Goal: Task Accomplishment & Management: Use online tool/utility

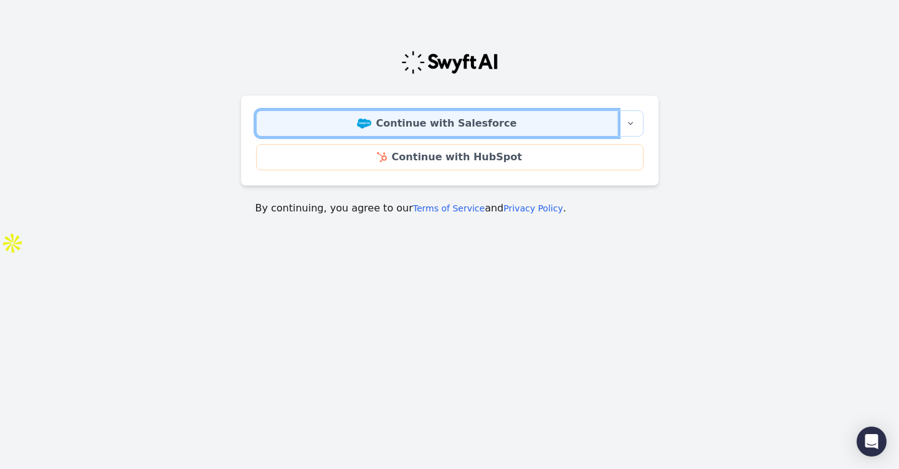
click at [482, 125] on link "Continue with Salesforce" at bounding box center [437, 123] width 362 height 26
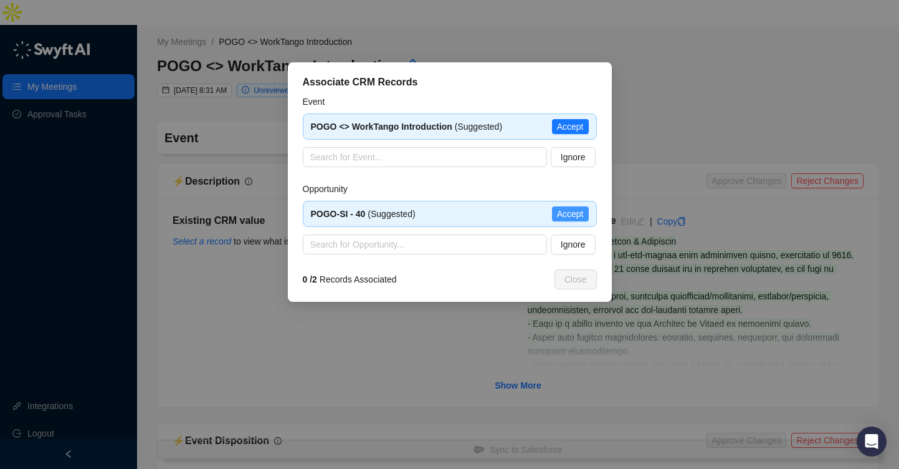
click at [574, 216] on span "Accept" at bounding box center [570, 214] width 27 height 14
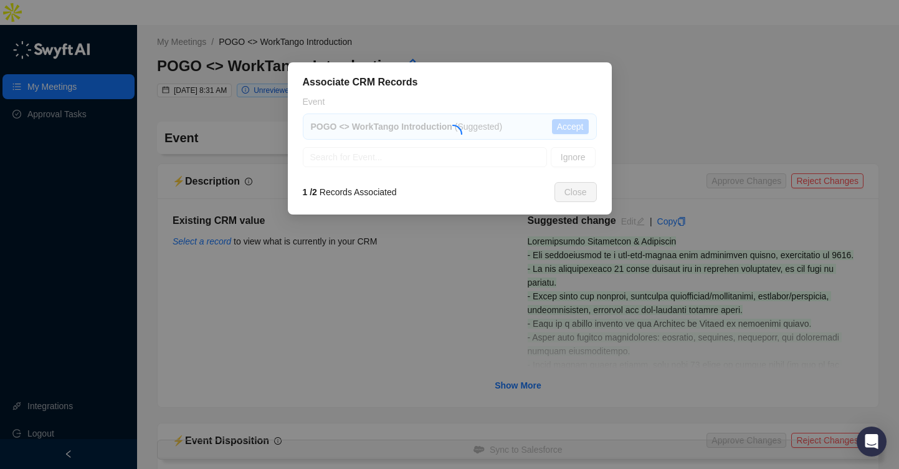
type textarea "**********"
type input "**********"
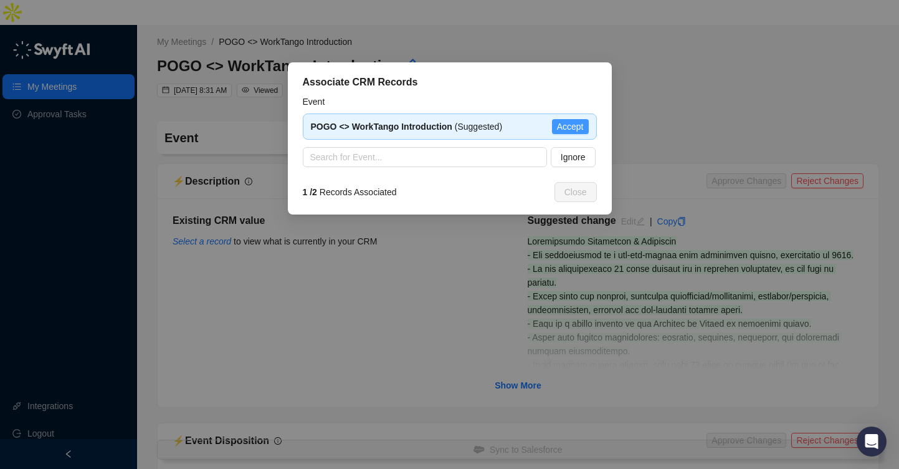
click at [574, 129] on span "Accept" at bounding box center [570, 127] width 27 height 14
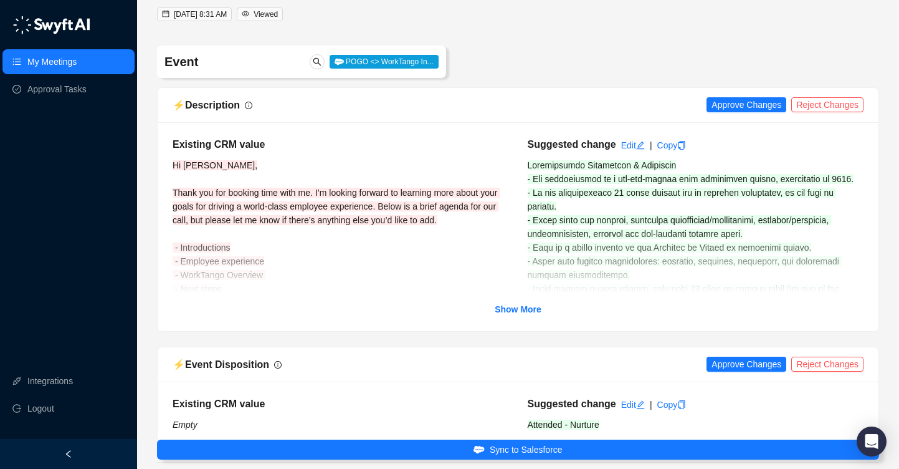
scroll to position [92, 0]
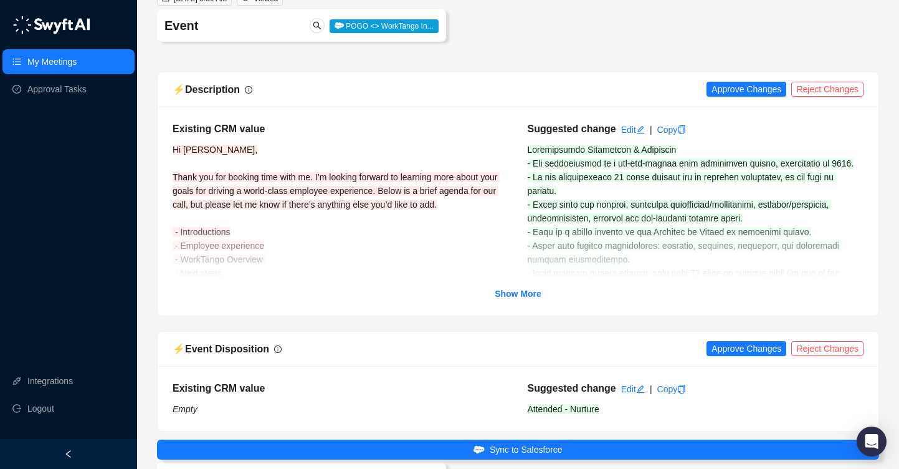
click at [730, 82] on div "⚡️ Description Approve Changes Reject Changes" at bounding box center [518, 90] width 691 height 16
click at [730, 82] on span "Approve Changes" at bounding box center [746, 89] width 70 height 14
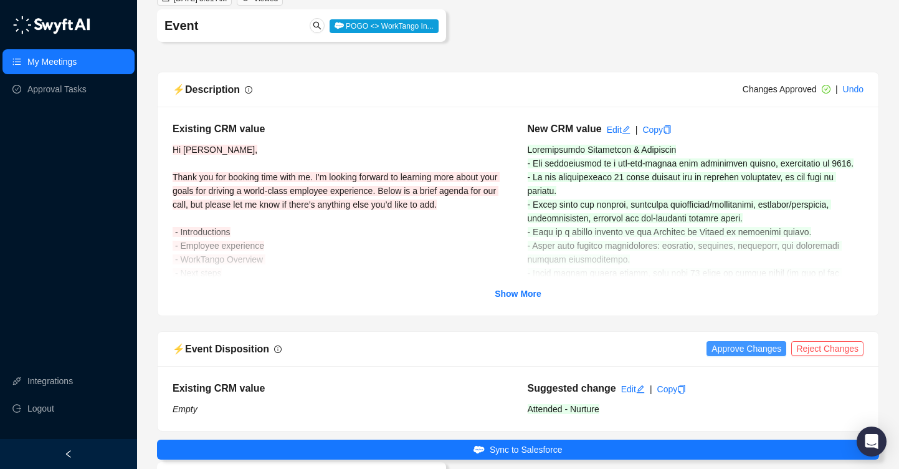
click at [742, 341] on span "Approve Changes" at bounding box center [746, 348] width 70 height 14
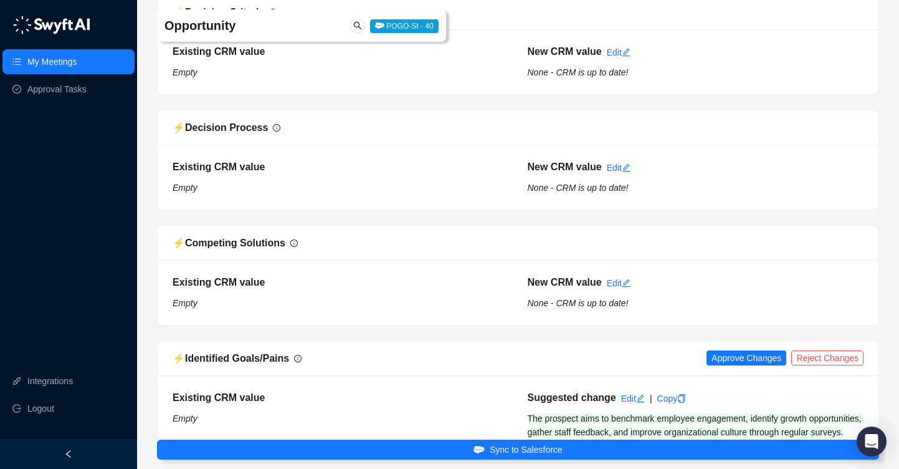
scroll to position [1272, 0]
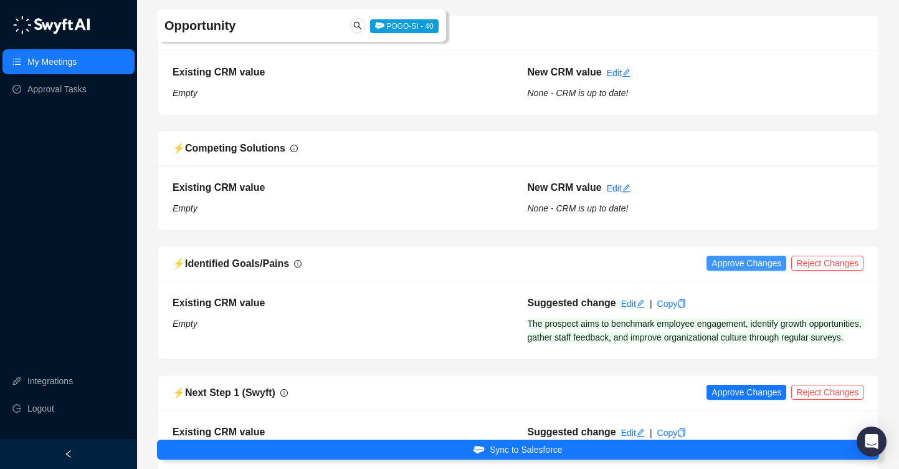
click at [735, 256] on span "Approve Changes" at bounding box center [746, 263] width 70 height 14
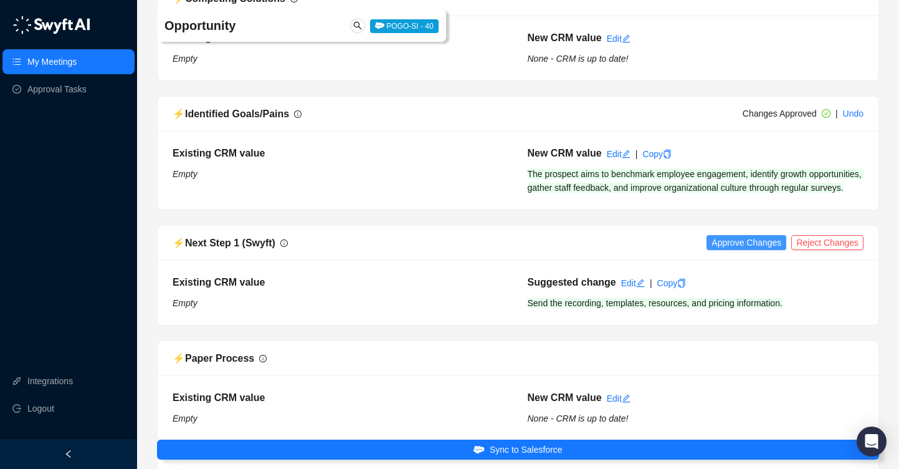
click at [726, 235] on span "Approve Changes" at bounding box center [746, 242] width 70 height 14
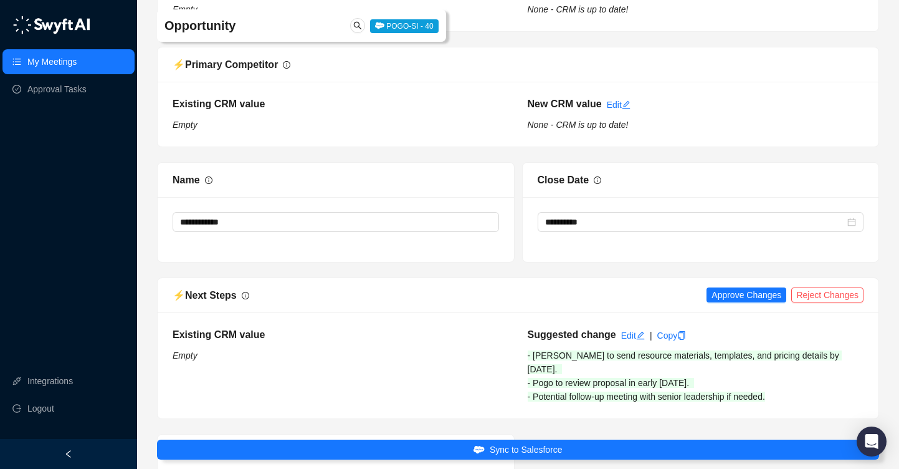
scroll to position [2293, 0]
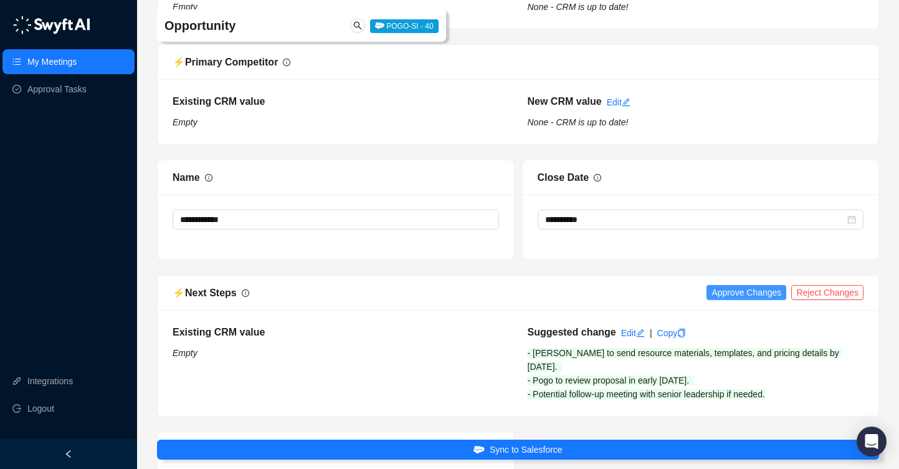
click at [727, 285] on span "Approve Changes" at bounding box center [746, 292] width 70 height 14
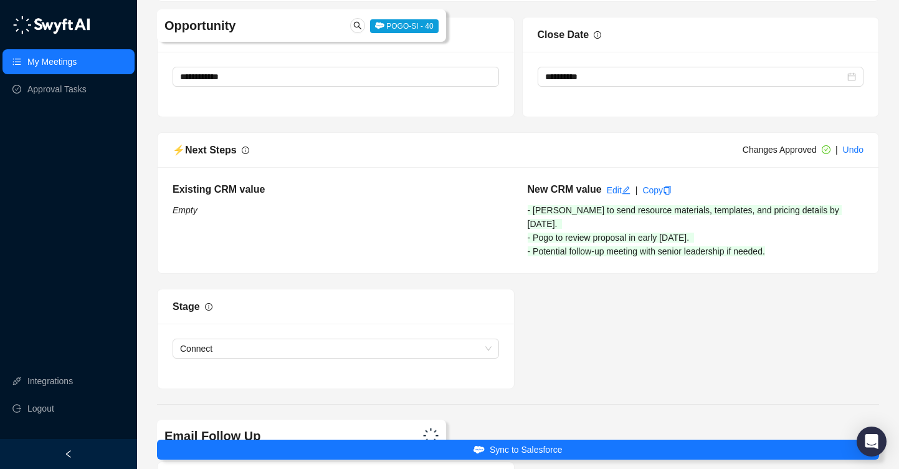
scroll to position [2441, 0]
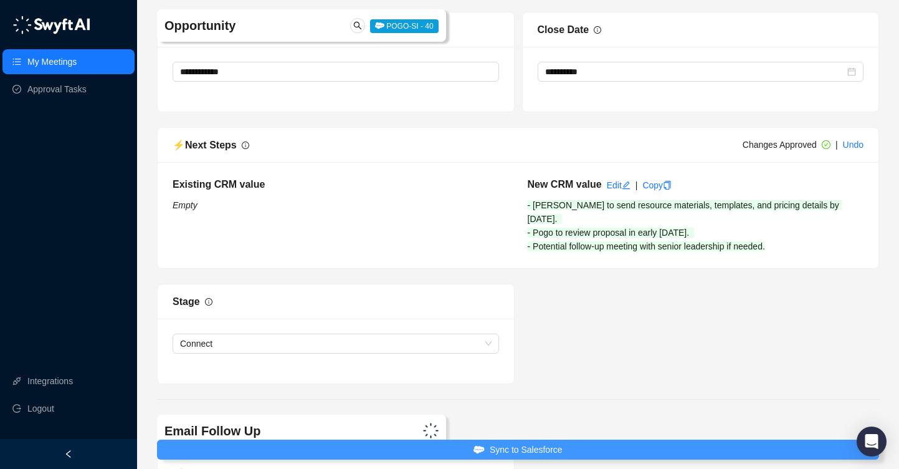
click at [608, 451] on button "Sync to Salesforce" at bounding box center [518, 449] width 722 height 20
